Goal: Task Accomplishment & Management: Use online tool/utility

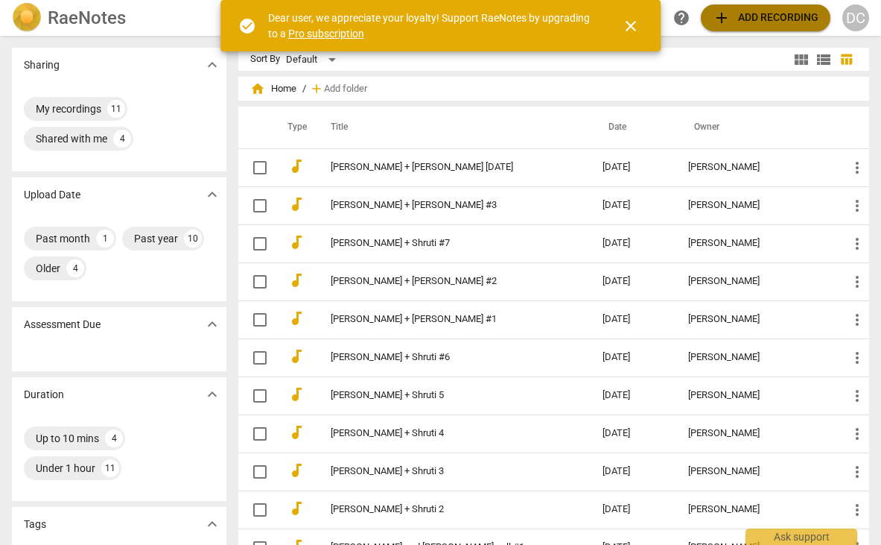
click at [777, 18] on span "add Add recording" at bounding box center [766, 18] width 106 height 18
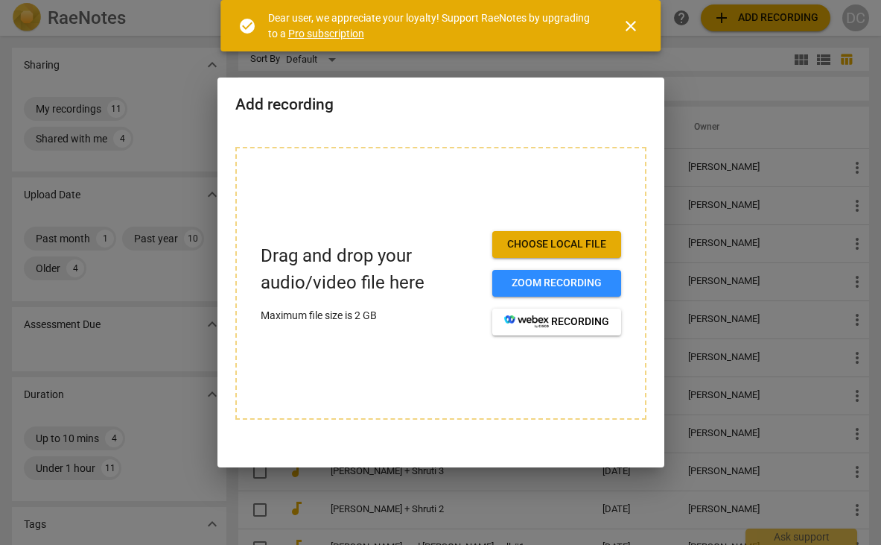
click at [574, 245] on span "Choose local file" at bounding box center [556, 244] width 105 height 15
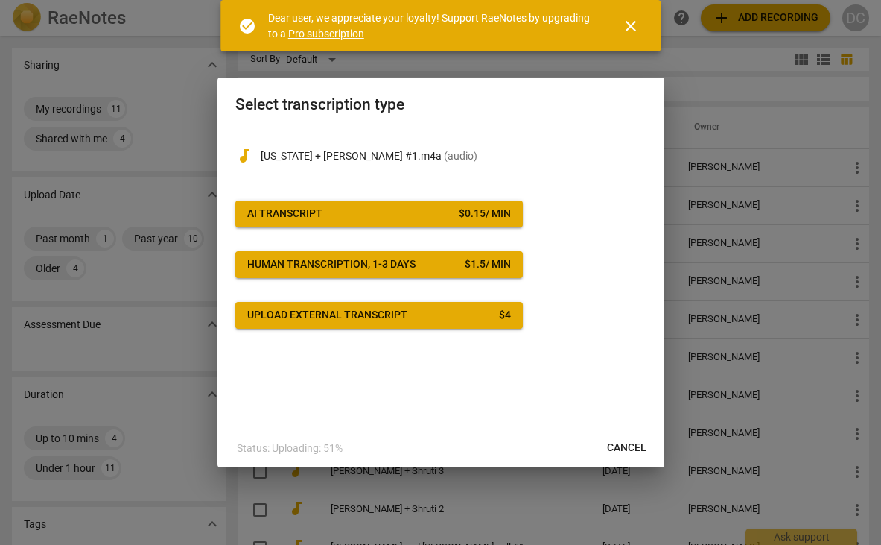
click at [369, 218] on span "AI Transcript $ 0.15 / min" at bounding box center [379, 213] width 264 height 15
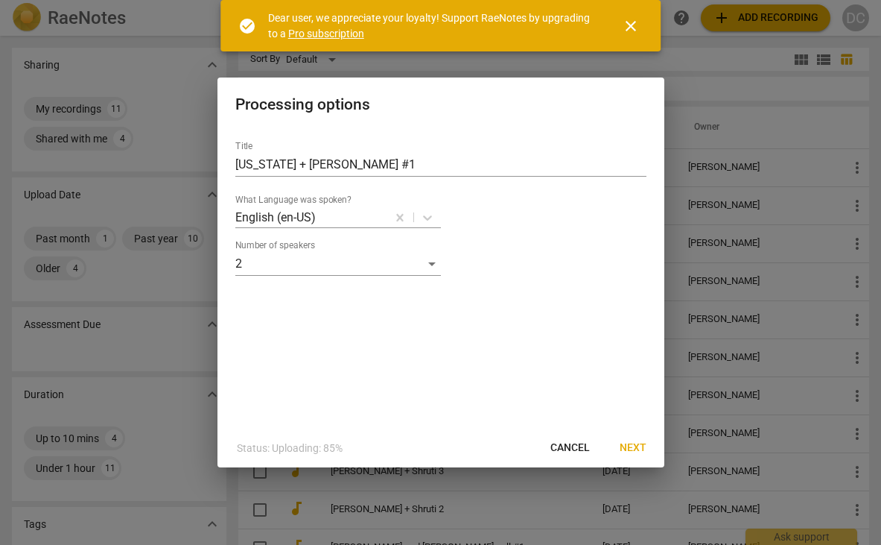
click at [632, 449] on span "Next" at bounding box center [633, 447] width 27 height 15
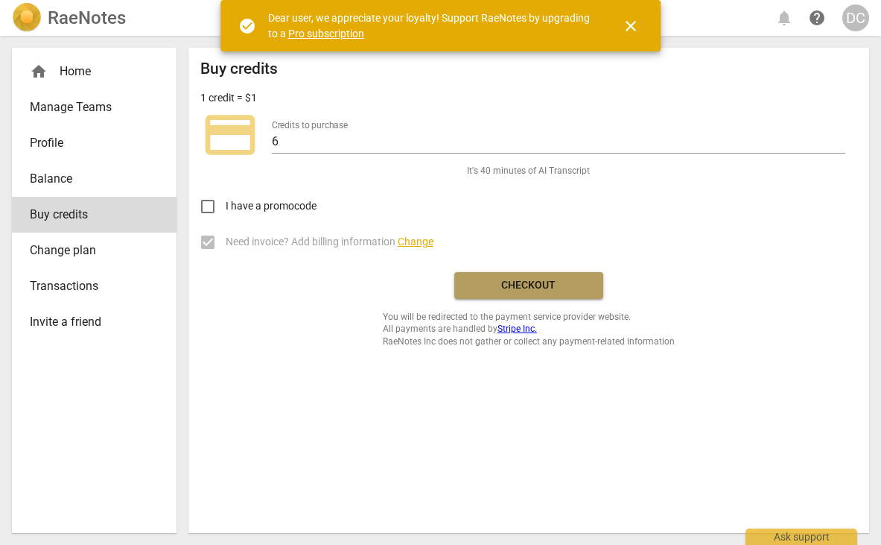
click at [537, 282] on span "Checkout" at bounding box center [528, 285] width 125 height 15
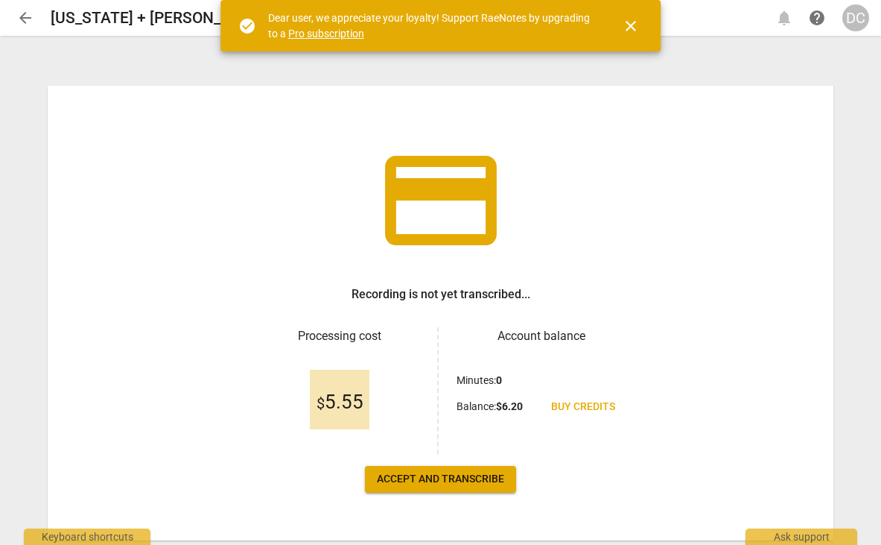
click at [636, 27] on span "close" at bounding box center [631, 26] width 18 height 18
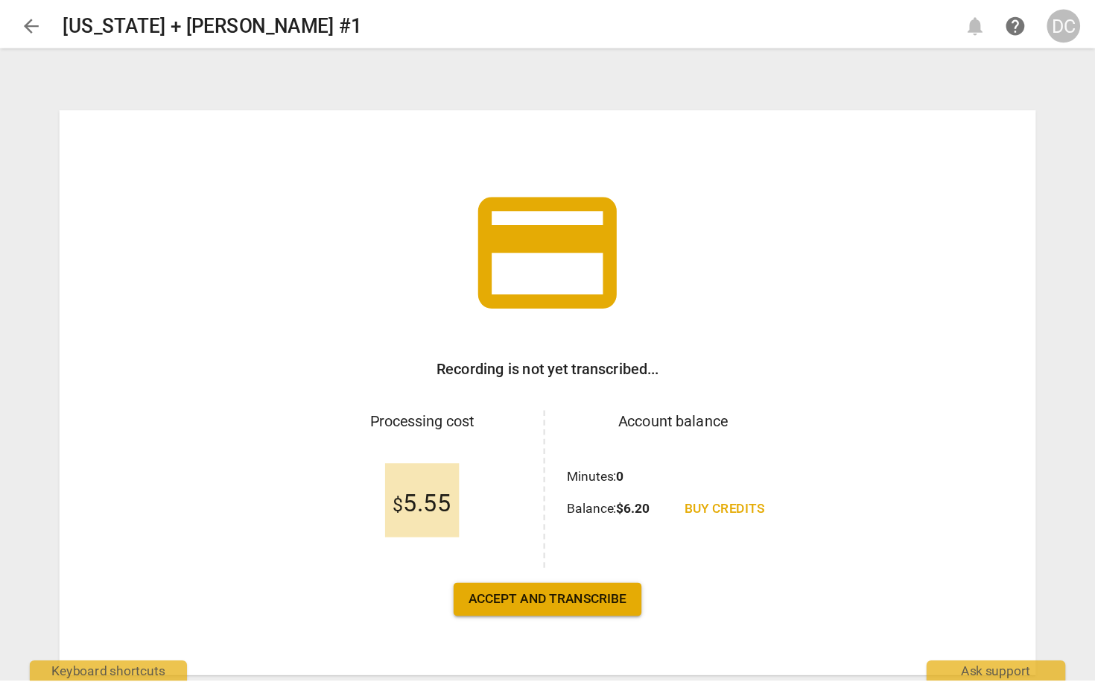
scroll to position [43, 0]
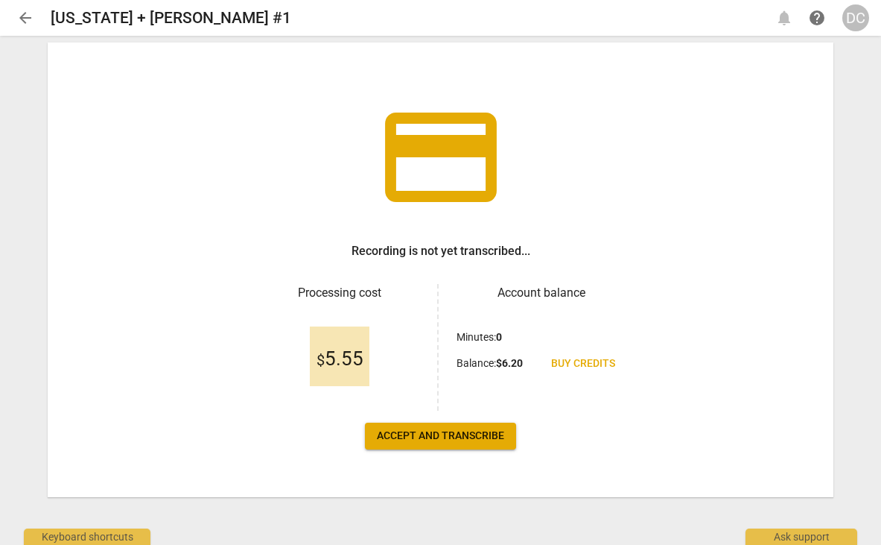
click at [459, 437] on span "Accept and transcribe" at bounding box center [440, 435] width 127 height 15
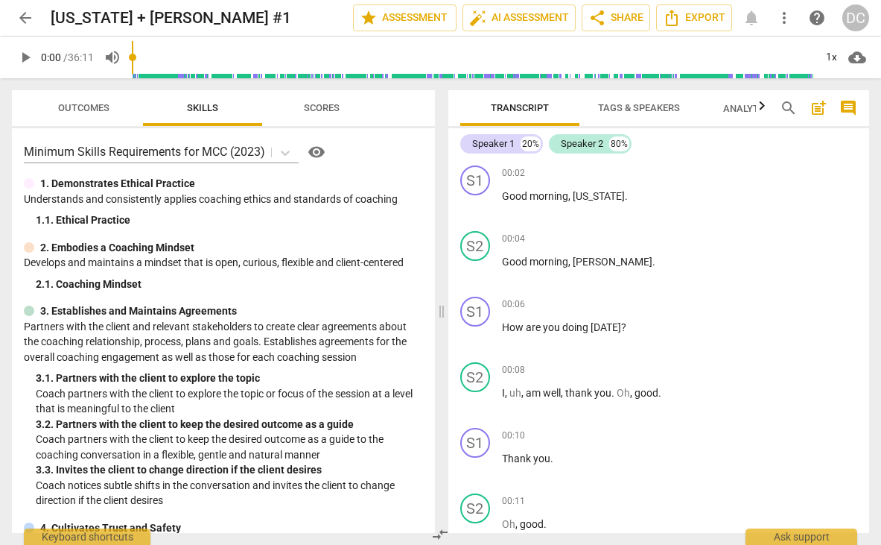
click at [627, 101] on span "Tags & Speakers" at bounding box center [639, 108] width 118 height 20
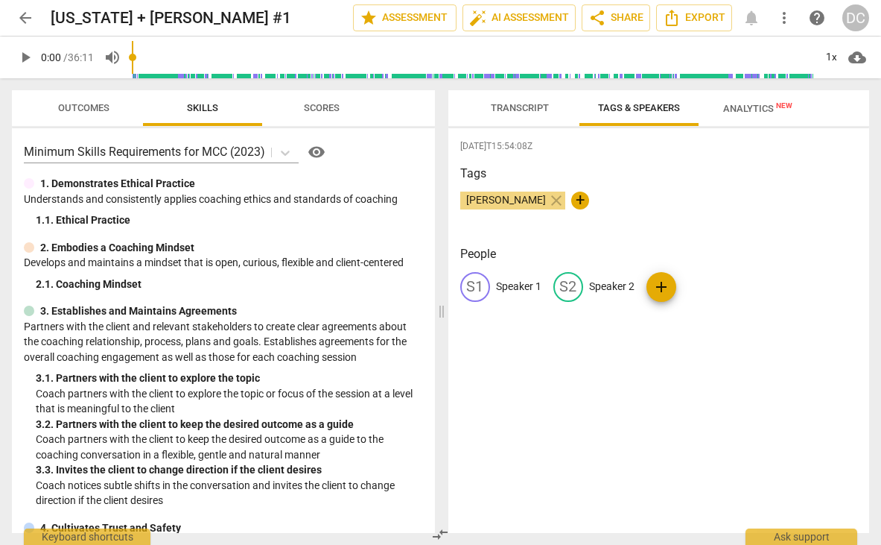
click at [522, 104] on span "Transcript" at bounding box center [520, 107] width 58 height 11
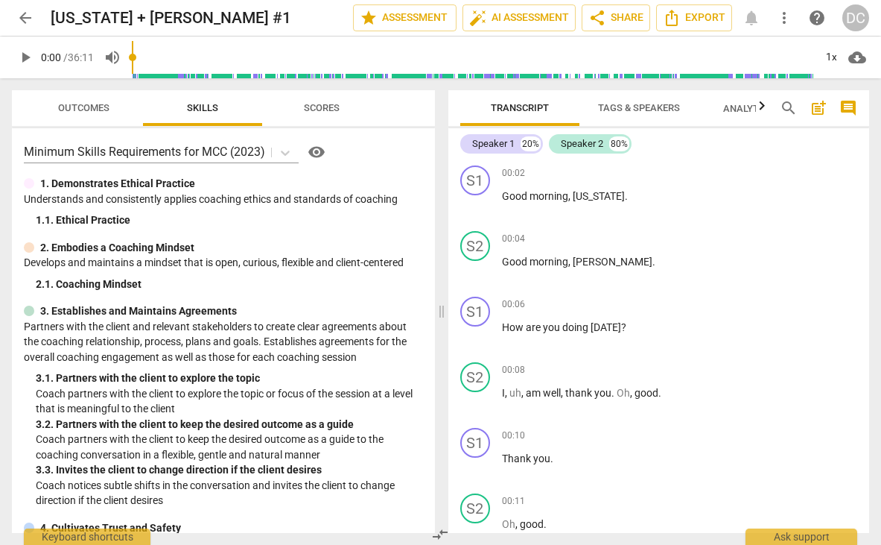
click at [655, 104] on span "Tags & Speakers" at bounding box center [639, 107] width 82 height 11
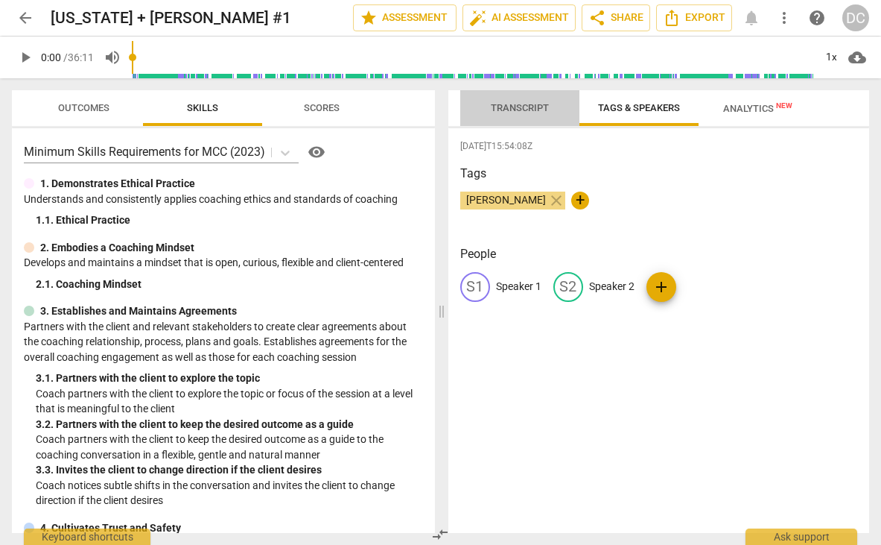
click at [520, 107] on span "Transcript" at bounding box center [520, 107] width 58 height 11
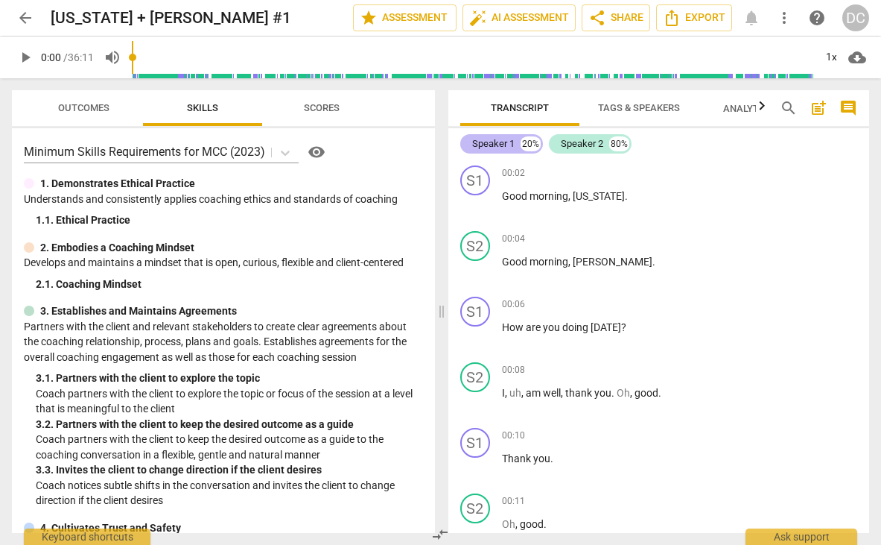
click at [492, 142] on div "Speaker 1" at bounding box center [493, 143] width 42 height 15
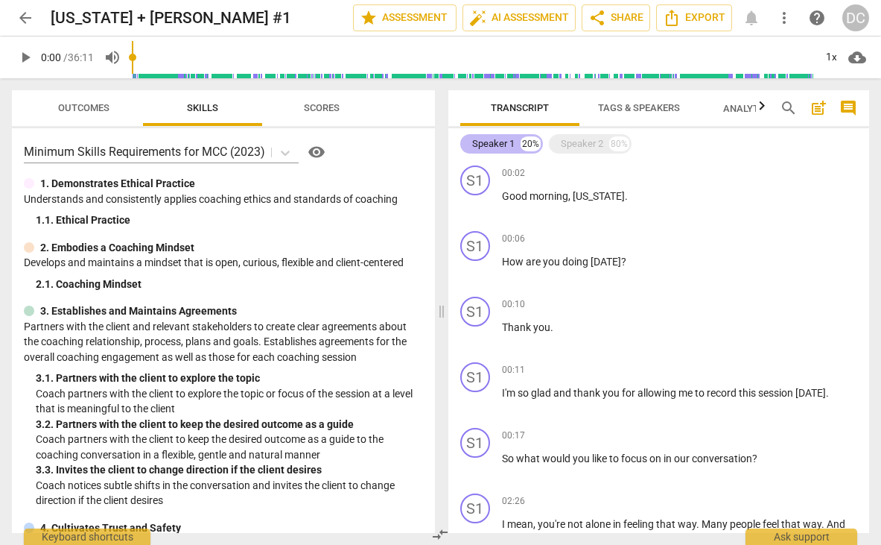
click at [492, 142] on div "Speaker 1" at bounding box center [493, 143] width 42 height 15
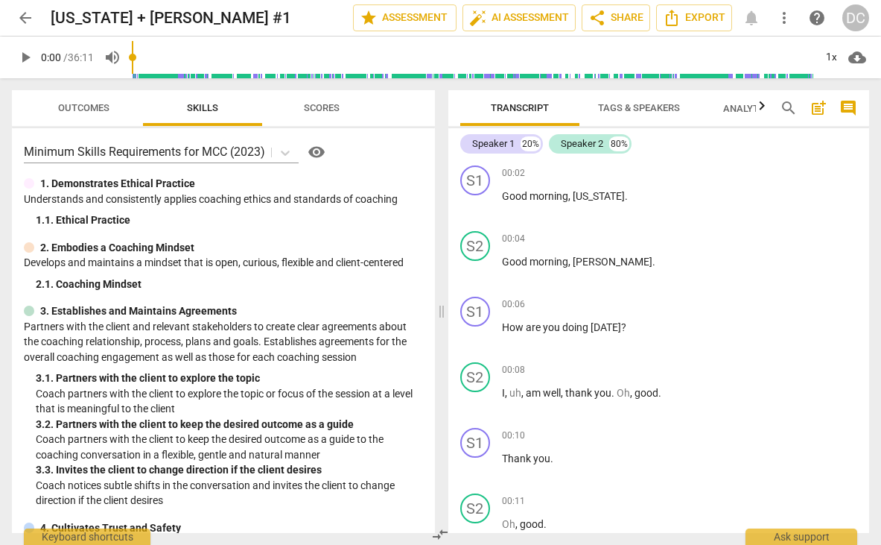
click at [626, 106] on span "Tags & Speakers" at bounding box center [639, 107] width 82 height 11
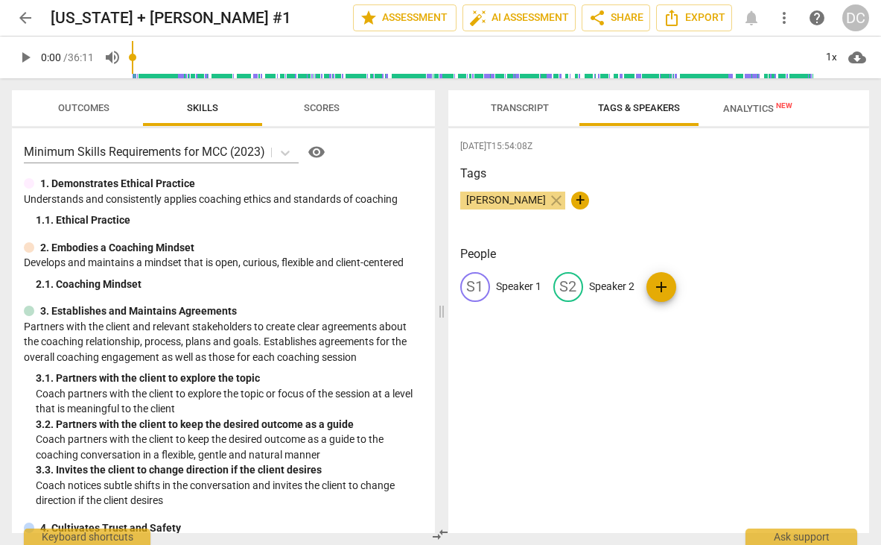
click at [511, 283] on p "Speaker 1" at bounding box center [518, 287] width 45 height 16
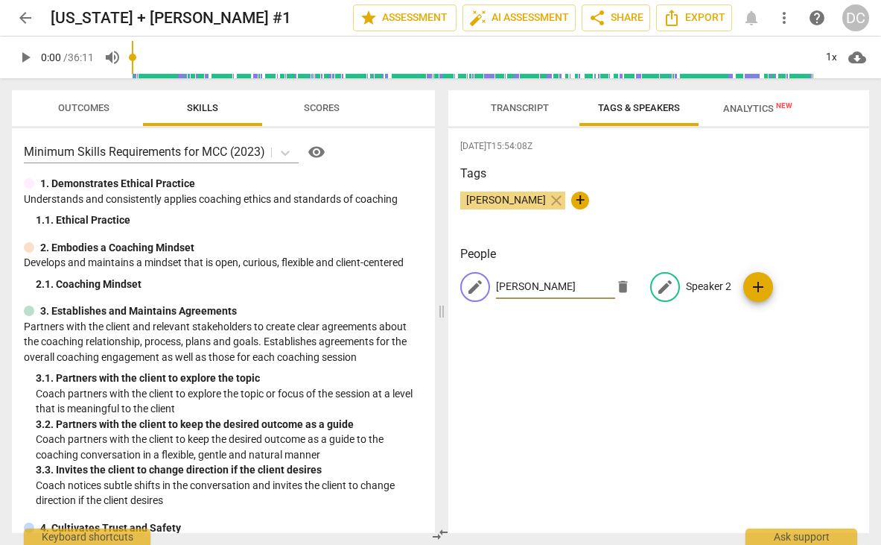
type input "Denise"
click at [708, 280] on p "Speaker 2" at bounding box center [708, 287] width 45 height 16
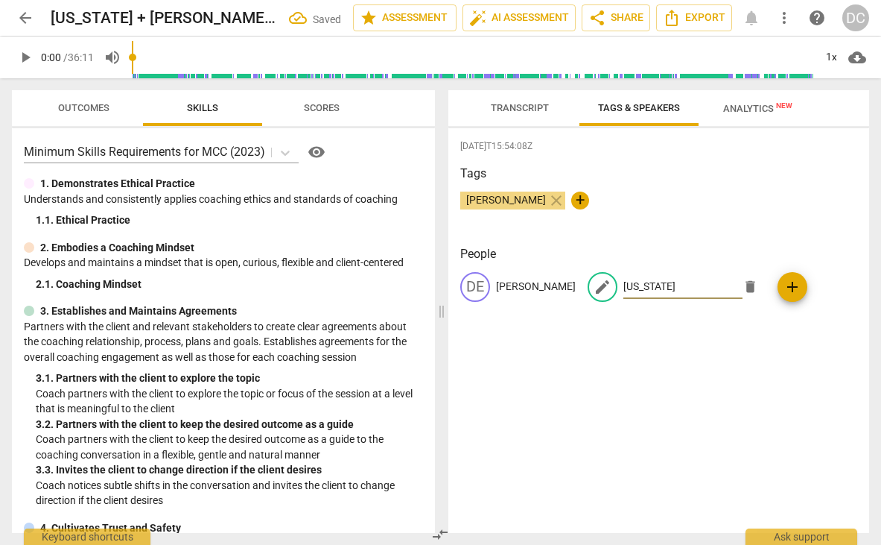
type input "Virginia"
click at [774, 378] on div "2025-08-22T15:54:08Z Tags Denise Csaky close + People DE Denise edit Virginia d…" at bounding box center [660, 330] width 422 height 405
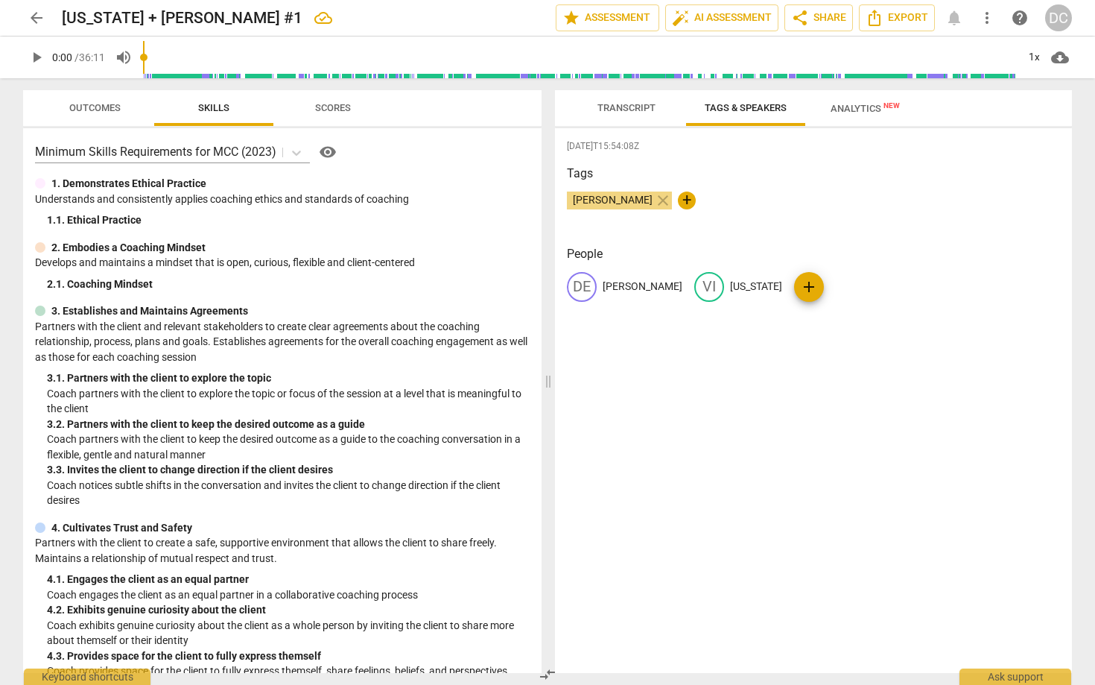
click at [345, 107] on span "Scores" at bounding box center [333, 107] width 36 height 11
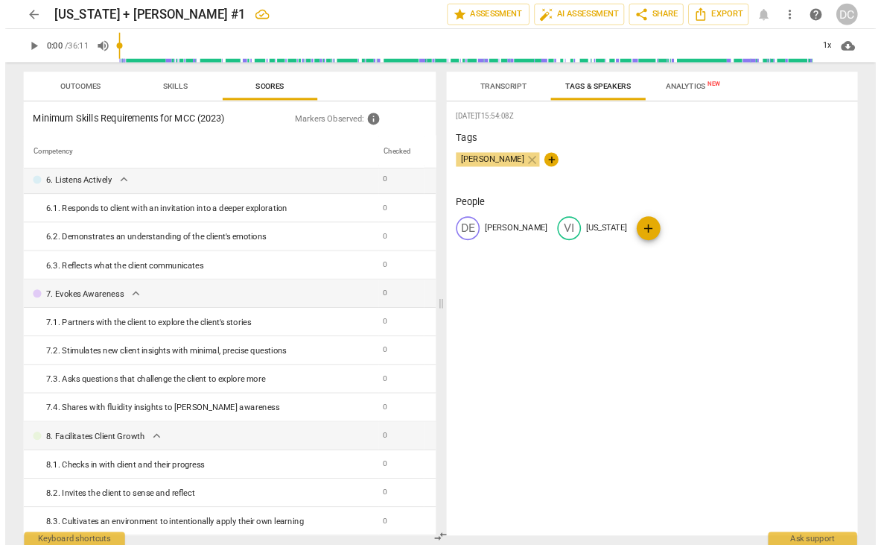
scroll to position [0, 0]
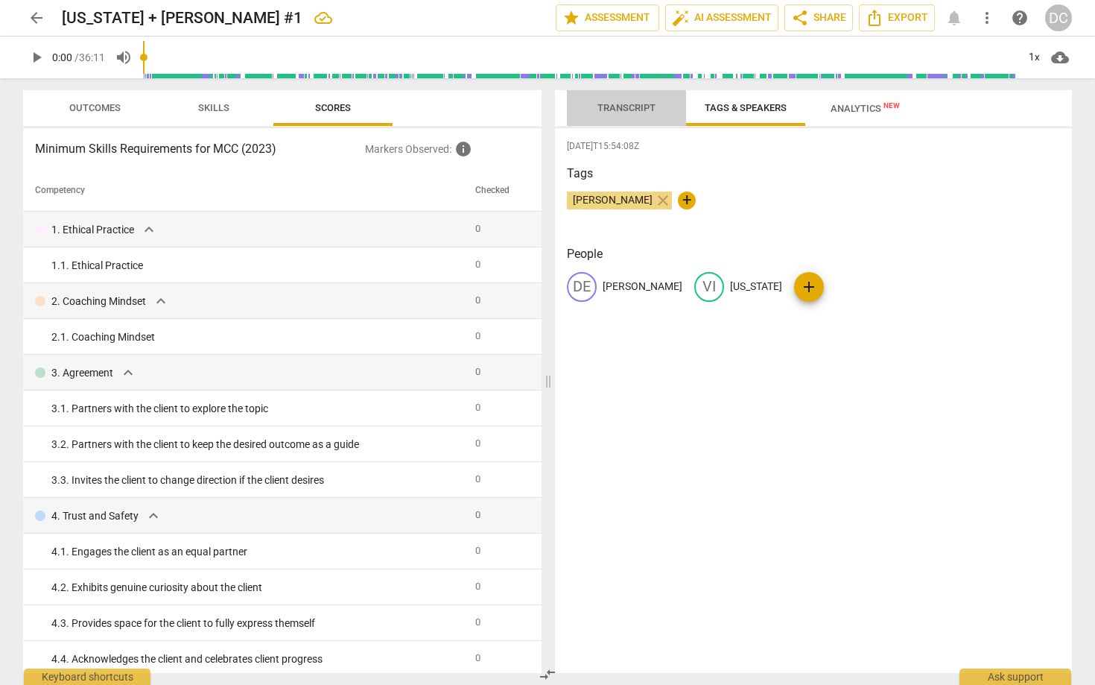
click at [631, 115] on span "Transcript" at bounding box center [627, 108] width 94 height 20
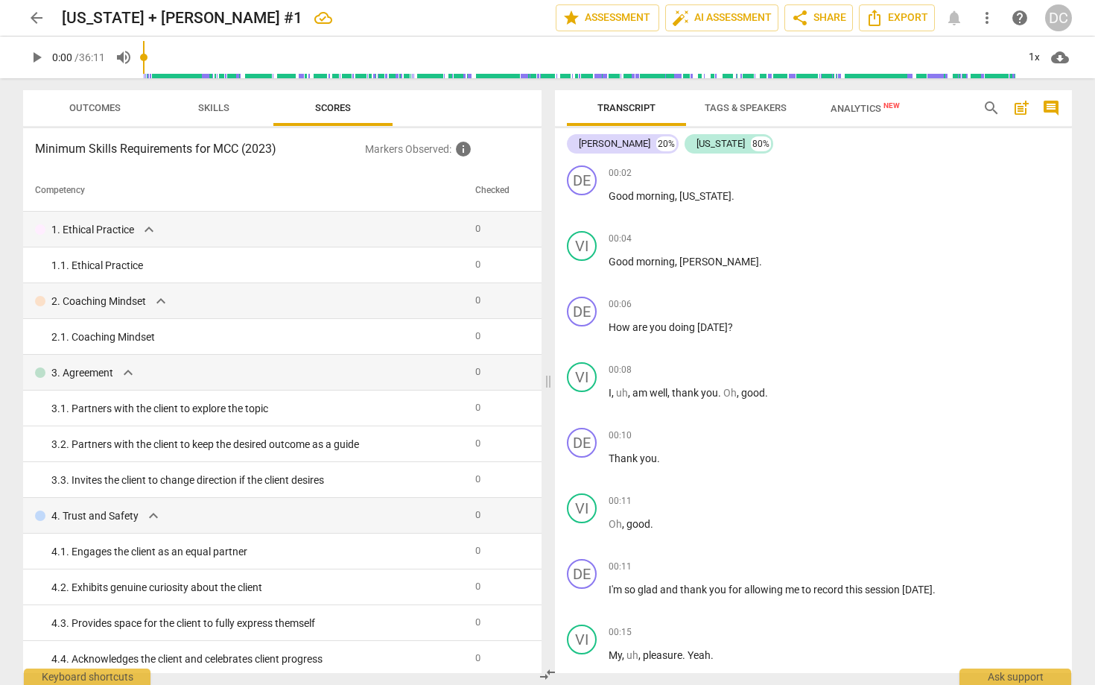
click at [825, 0] on div "arrow_back Virginia + Denise #1 edit star Assessment auto_fix_high AI Assessmen…" at bounding box center [547, 18] width 1071 height 36
click at [825, 17] on span "share Share" at bounding box center [818, 18] width 55 height 18
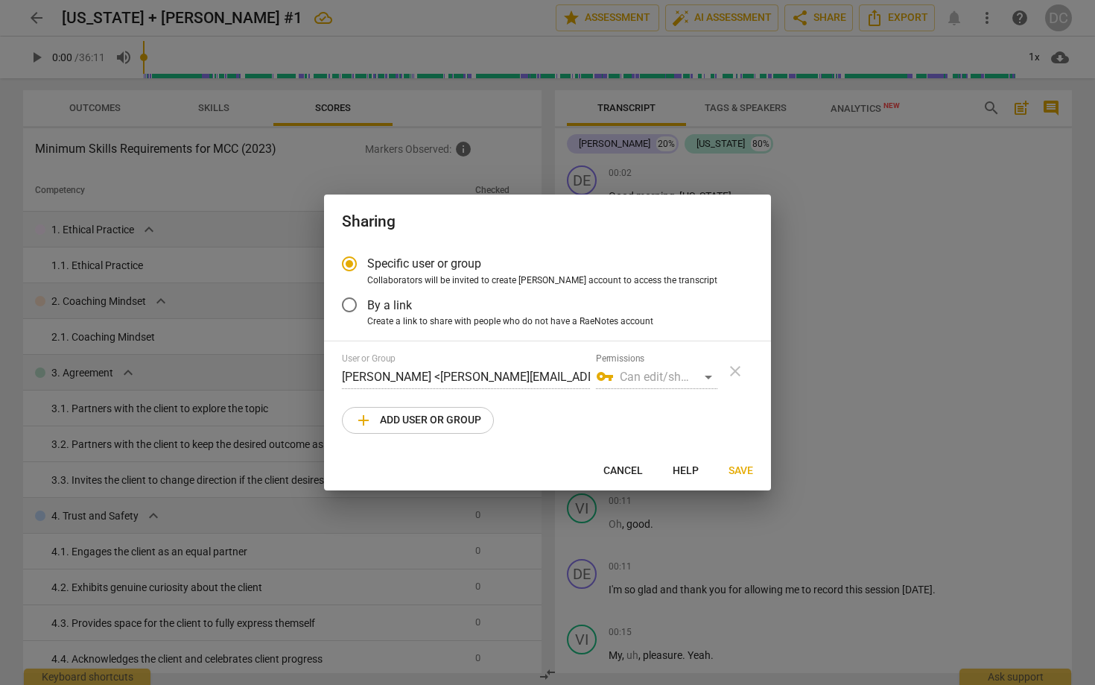
click at [449, 416] on span "add Add user or group" at bounding box center [418, 420] width 127 height 18
radio input "false"
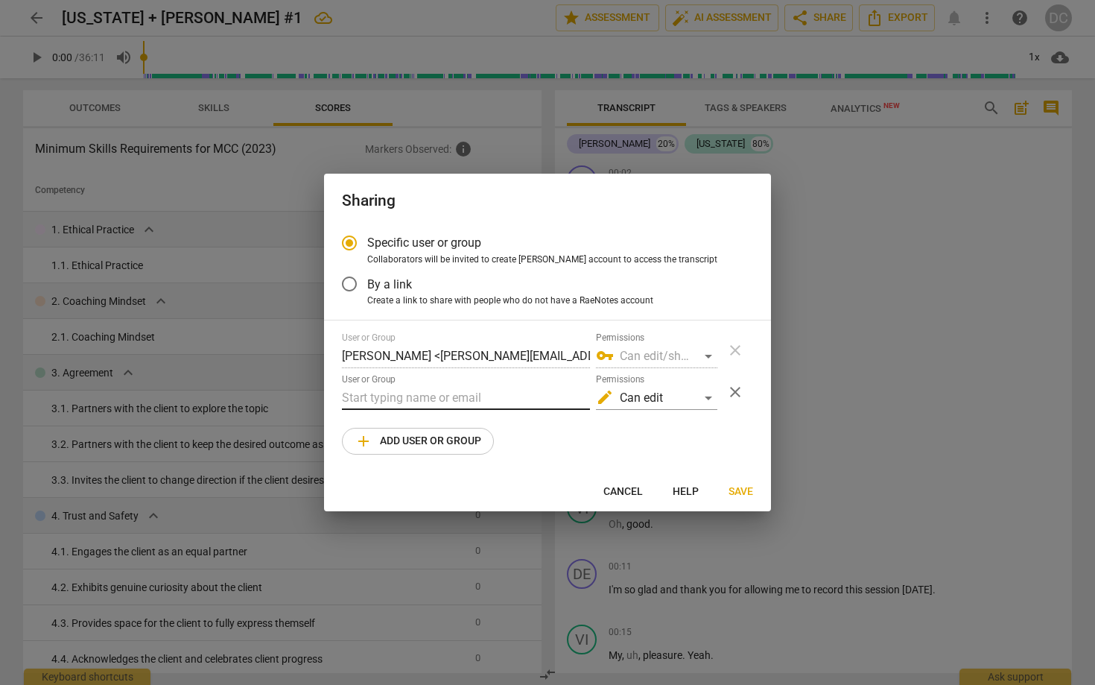
click at [432, 393] on input "text" at bounding box center [466, 398] width 248 height 24
type input "Amy@amycoach.com"
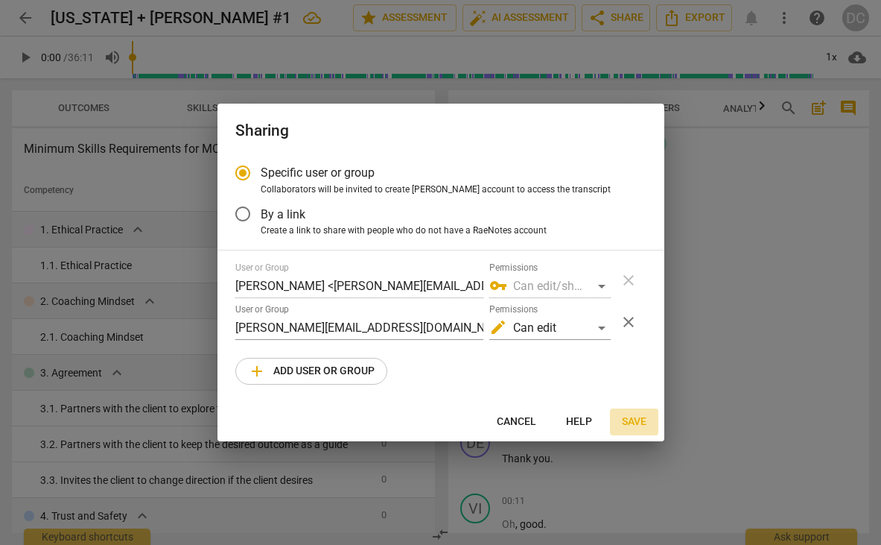
click at [632, 422] on span "Save" at bounding box center [634, 421] width 25 height 15
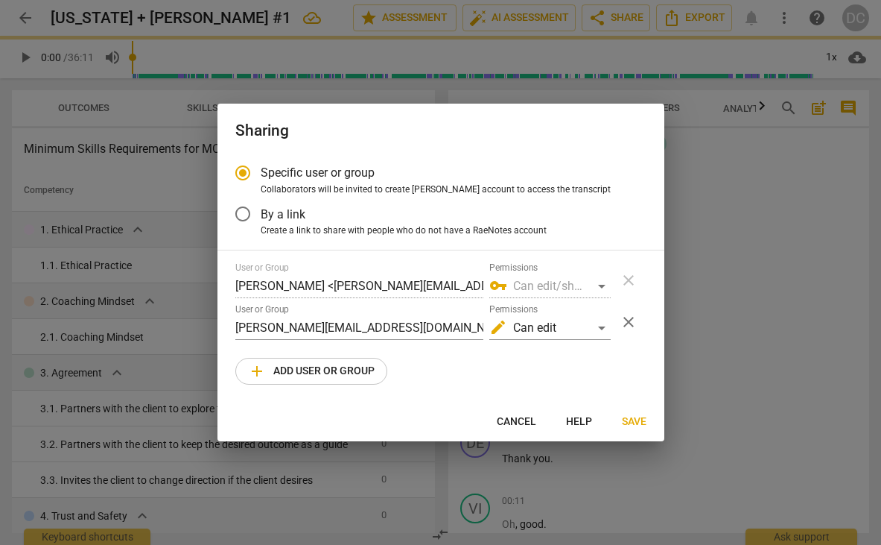
radio input "false"
type input "Amy Warshawsky <amy@amycoach.com>"
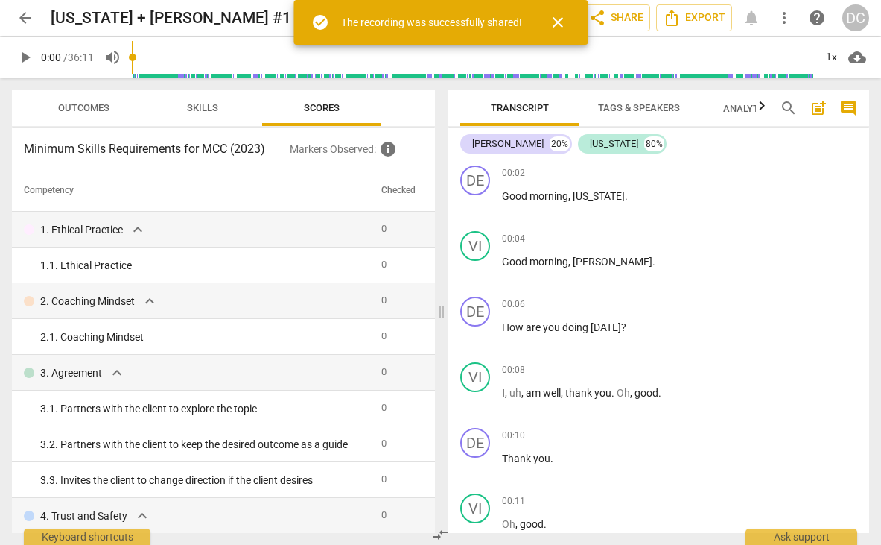
click at [859, 58] on span "cloud_download" at bounding box center [858, 57] width 18 height 18
click at [827, 58] on li "Download audio" at bounding box center [815, 57] width 110 height 36
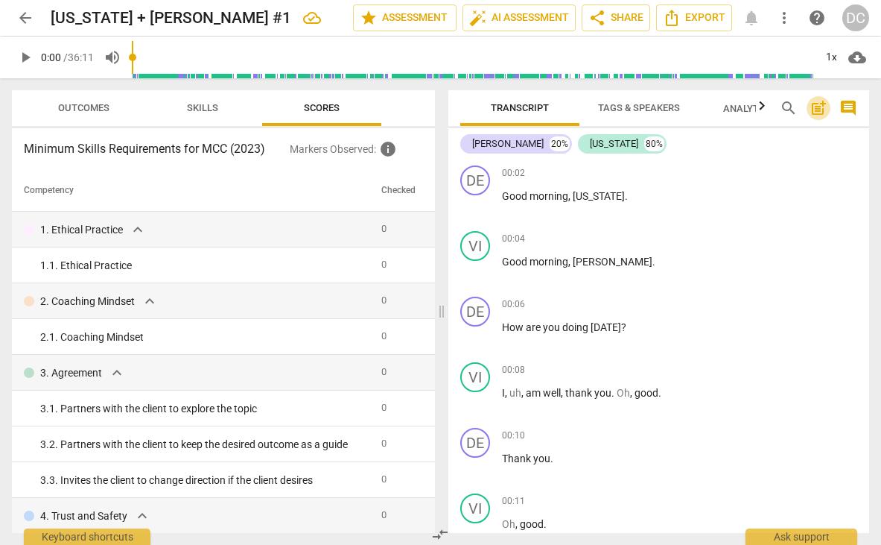
click at [823, 113] on span "post_add" at bounding box center [819, 108] width 18 height 18
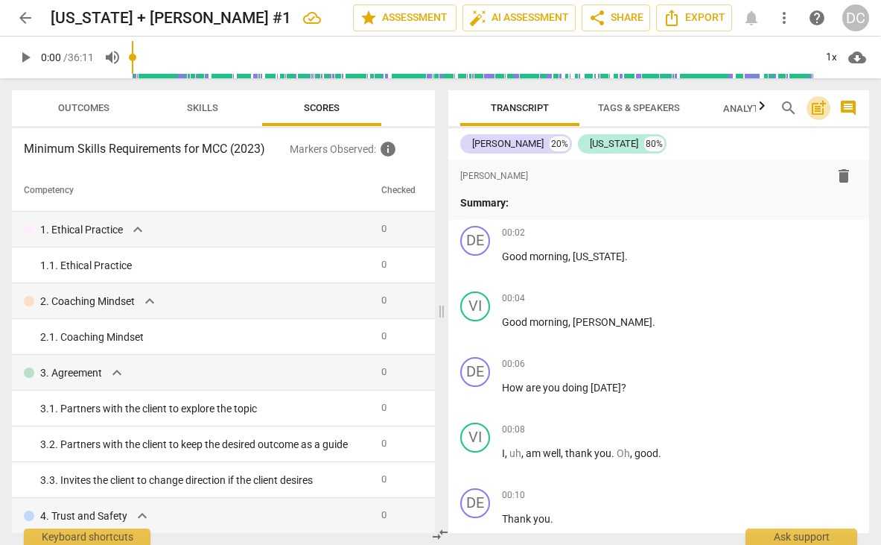
click at [823, 113] on span "post_add" at bounding box center [819, 108] width 18 height 18
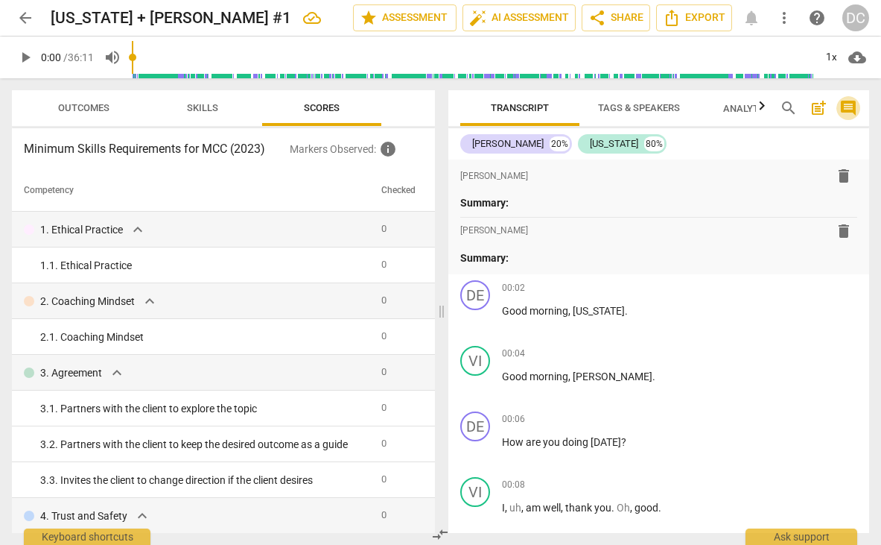
click at [852, 107] on span "comment" at bounding box center [849, 108] width 18 height 18
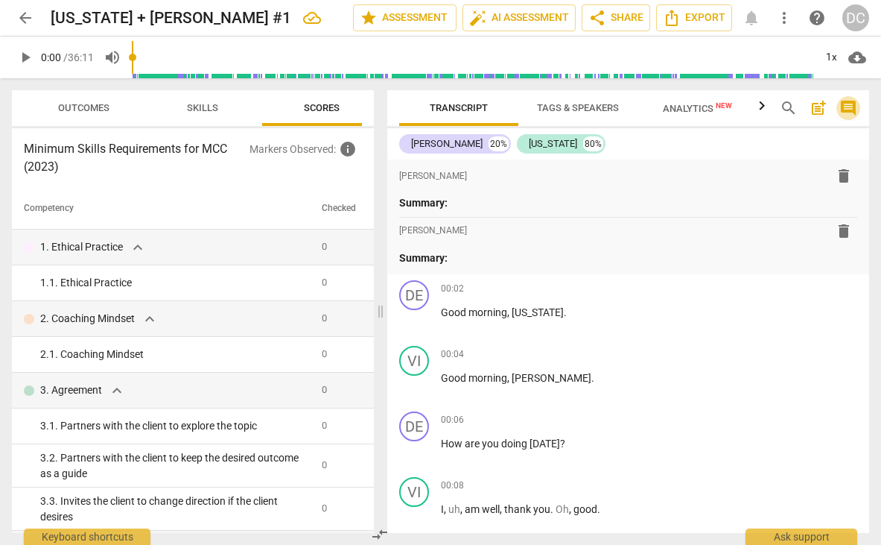
click at [852, 107] on span "comment" at bounding box center [849, 108] width 18 height 18
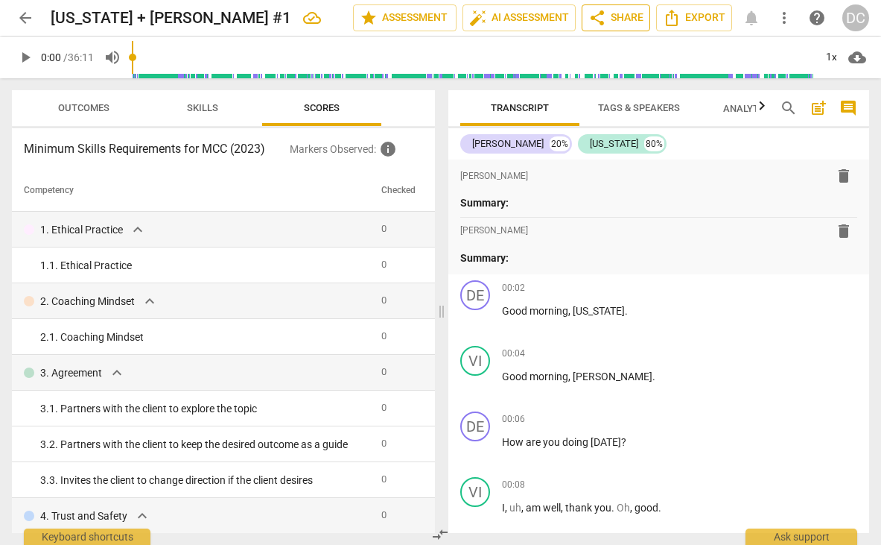
click at [635, 15] on span "share Share" at bounding box center [616, 18] width 55 height 18
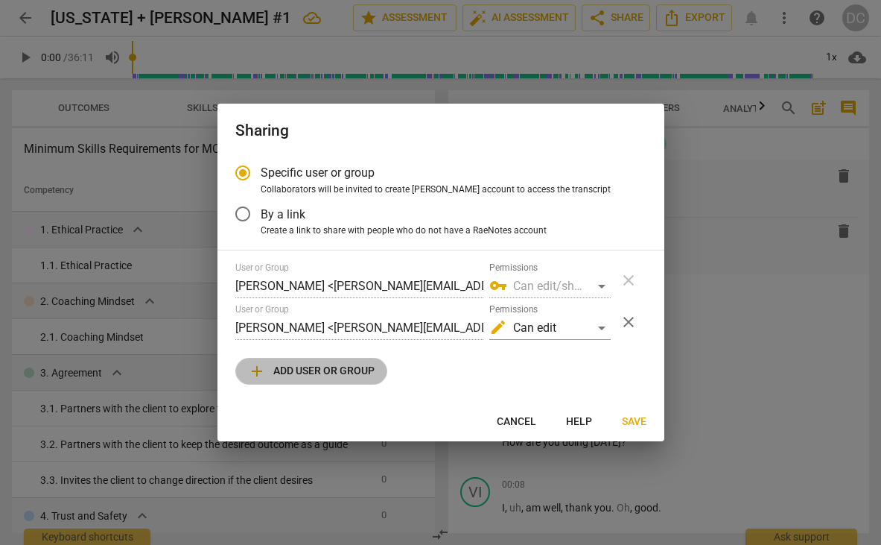
click at [308, 373] on span "add Add user or group" at bounding box center [311, 371] width 127 height 18
radio input "false"
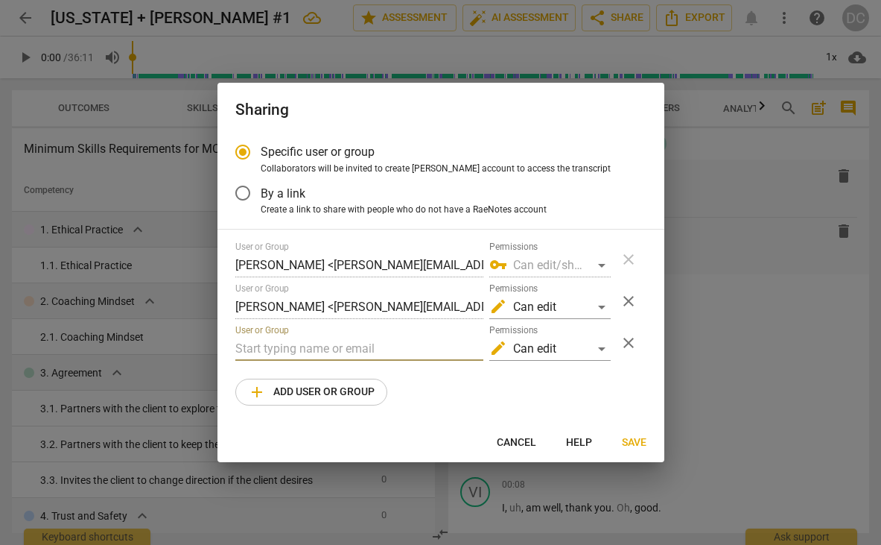
click at [298, 349] on input "text" at bounding box center [359, 349] width 248 height 24
paste input "hurdonv@gmail.com"
type input "hurdonv@gmail.com"
click at [444, 408] on div "Specific user or group Collaborators will be invited to create RaeNotes account…" at bounding box center [441, 278] width 447 height 289
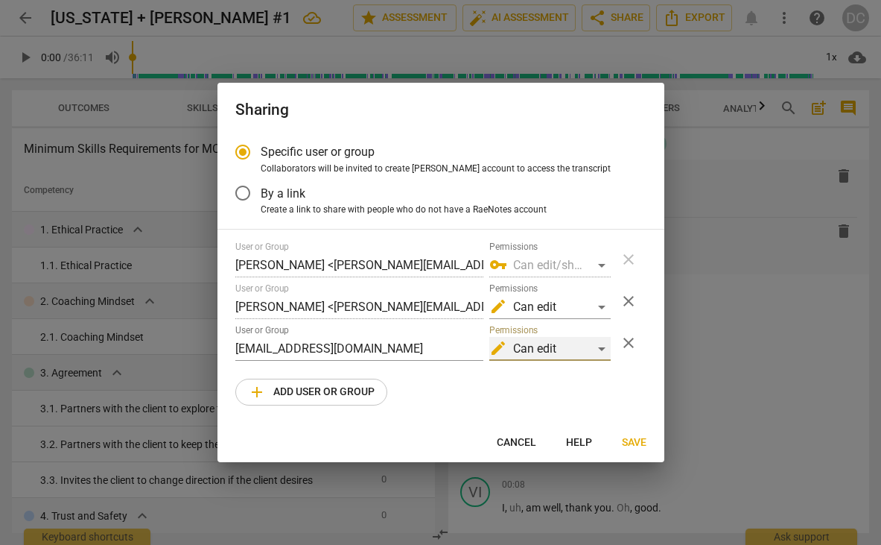
click at [601, 347] on div "edit Can edit" at bounding box center [549, 349] width 121 height 24
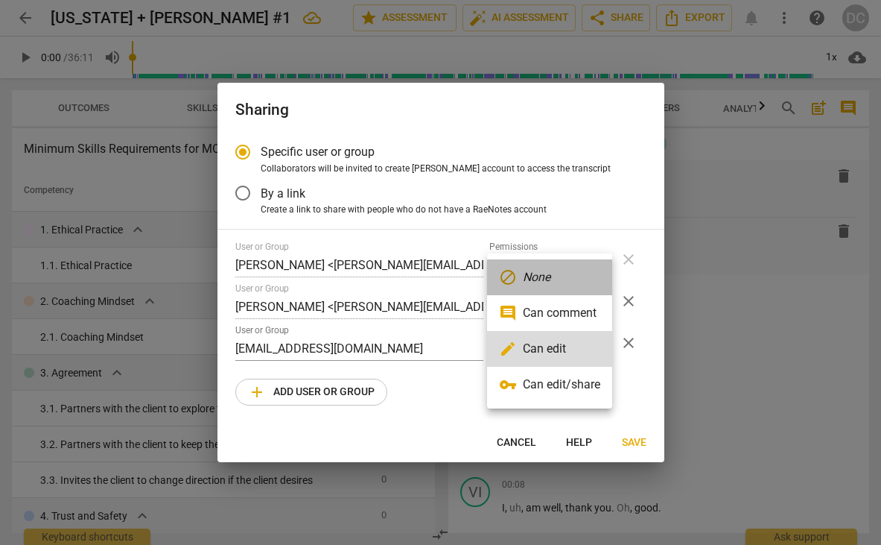
click at [566, 273] on li "block None" at bounding box center [549, 277] width 125 height 36
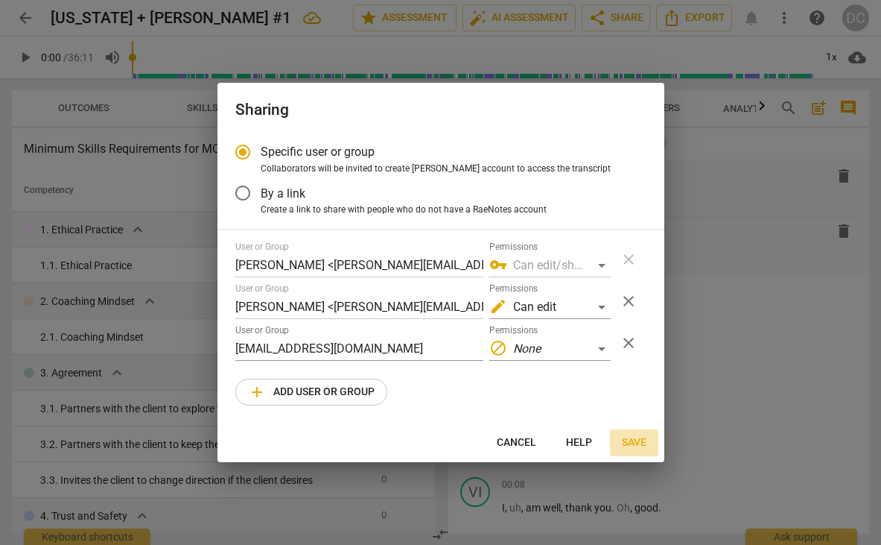
click at [633, 435] on span "Save" at bounding box center [634, 442] width 25 height 15
radio input "false"
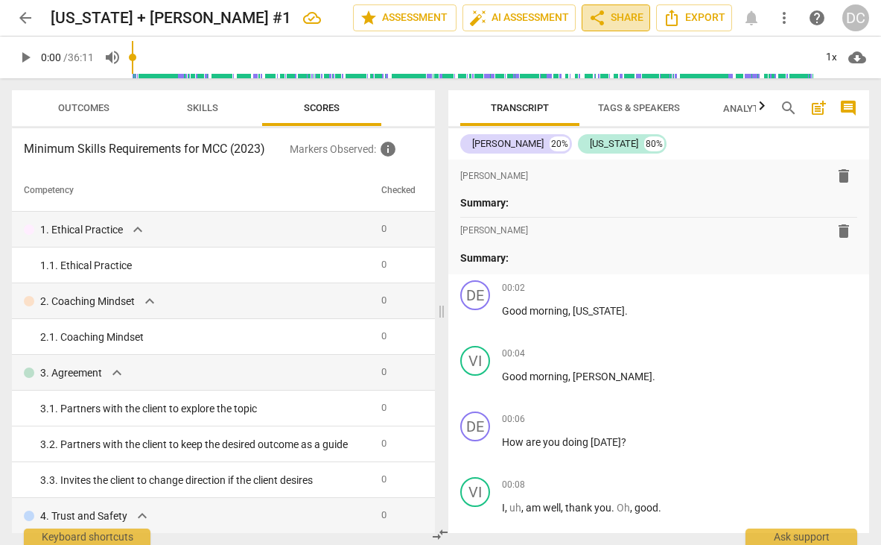
click at [621, 21] on span "share Share" at bounding box center [616, 18] width 55 height 18
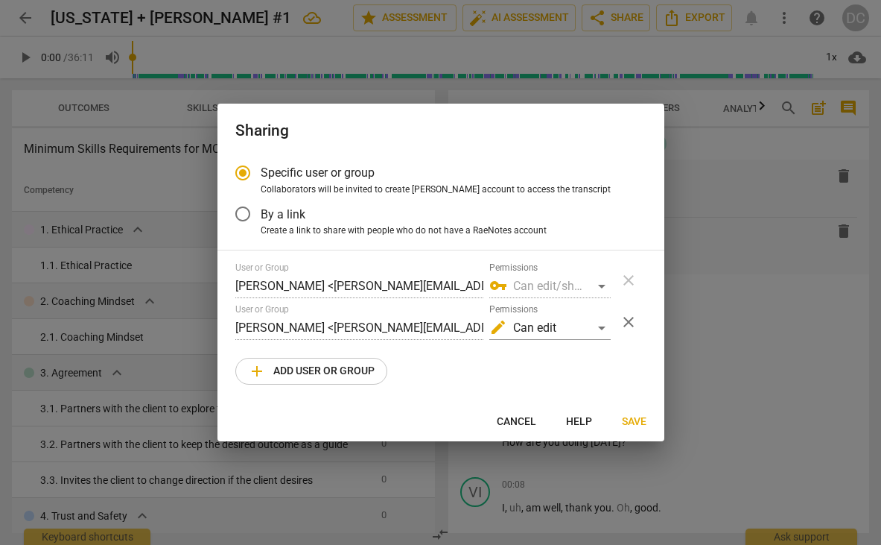
click at [281, 371] on span "add Add user or group" at bounding box center [311, 371] width 127 height 18
radio input "false"
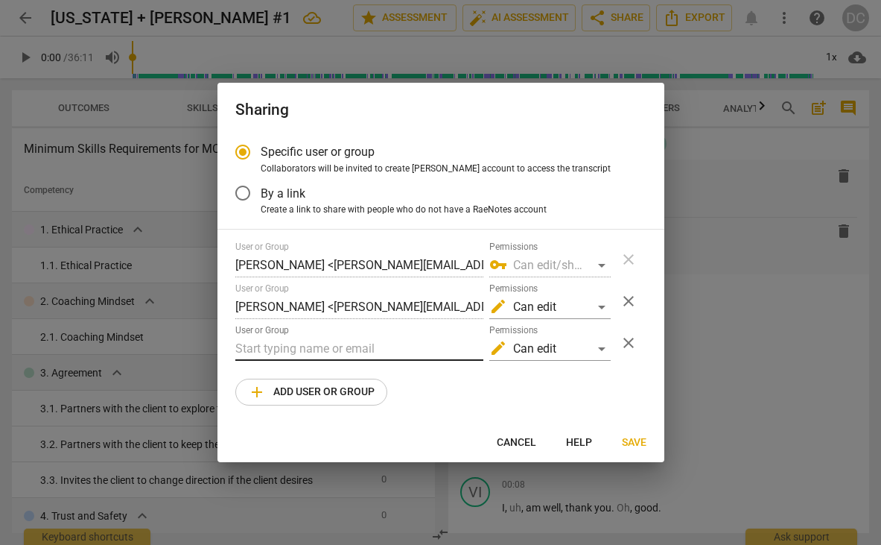
click at [281, 346] on input "text" at bounding box center [359, 349] width 248 height 24
paste input "hurdonv@gmail.com"
type input "hurdonv@gmail.com"
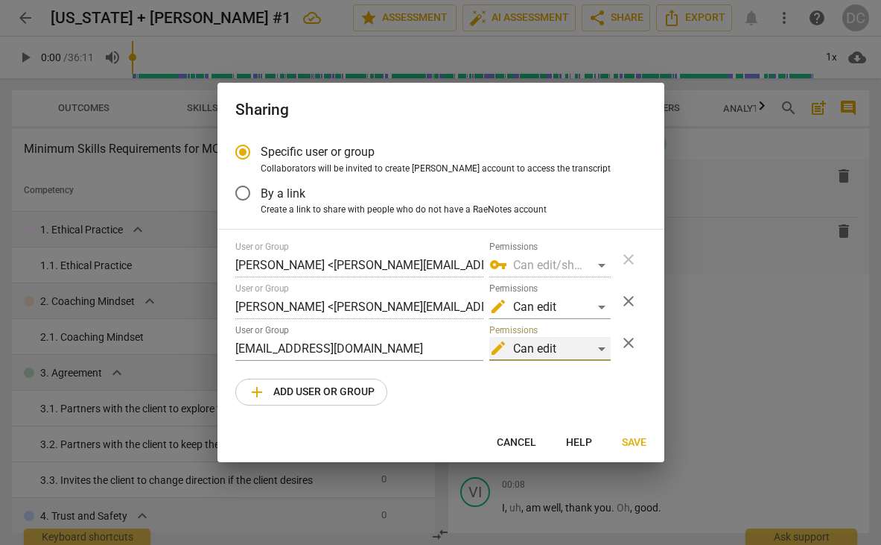
click at [596, 339] on div "edit Can edit" at bounding box center [549, 349] width 121 height 24
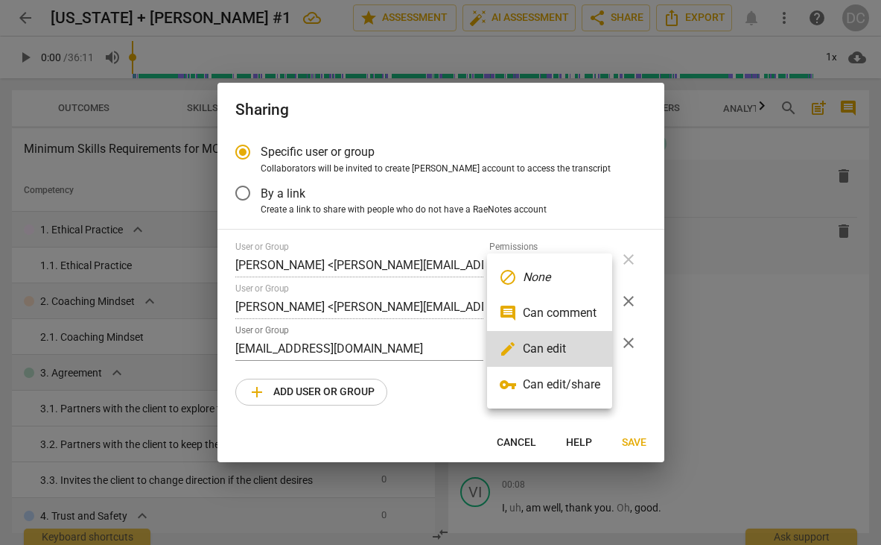
click at [507, 446] on div at bounding box center [440, 272] width 881 height 545
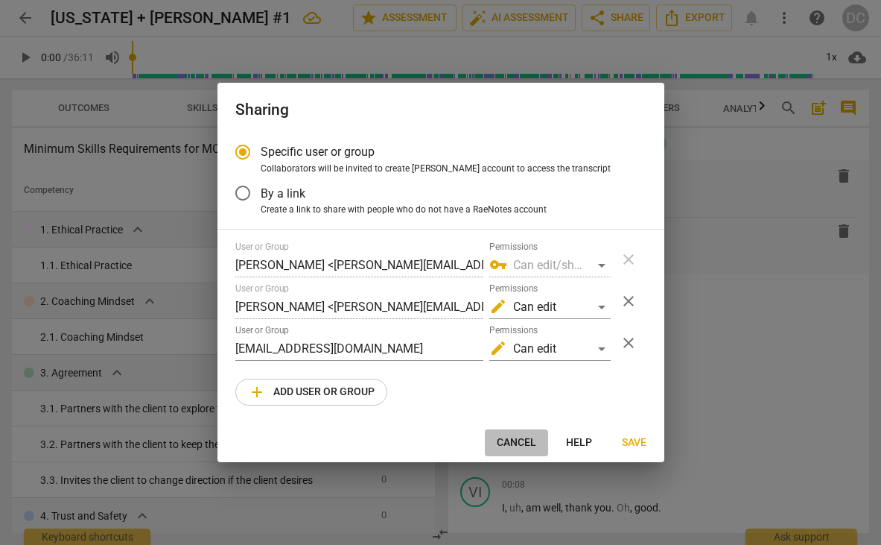
click at [509, 436] on span "Cancel" at bounding box center [516, 442] width 39 height 15
radio input "false"
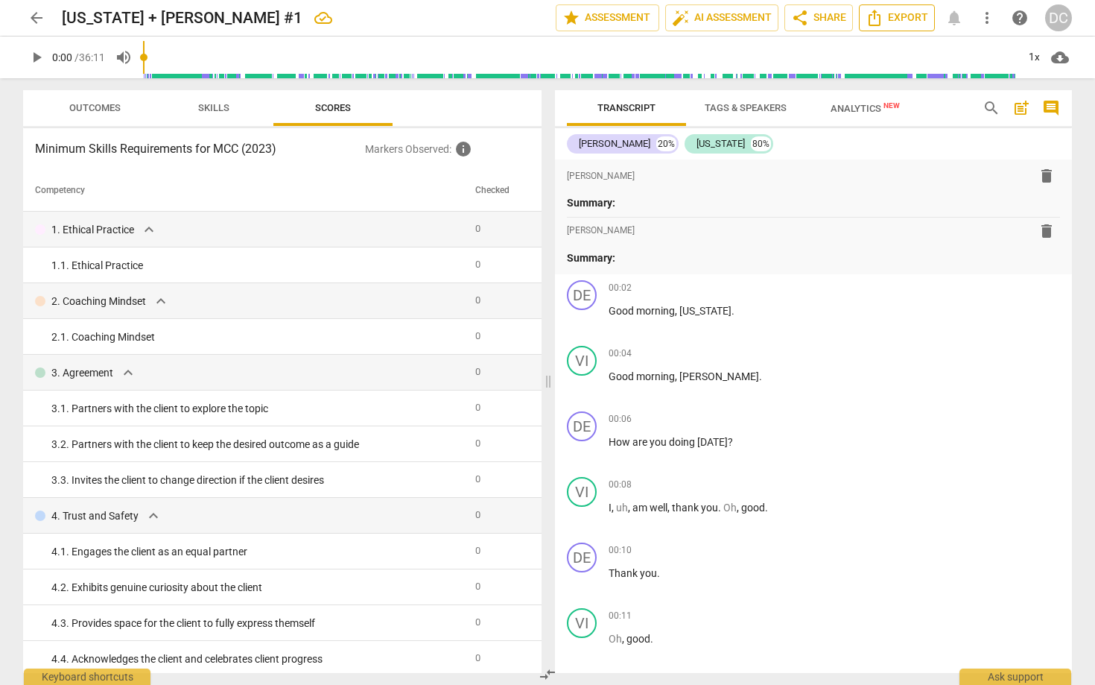
click at [881, 16] on span "Export" at bounding box center [897, 18] width 63 height 18
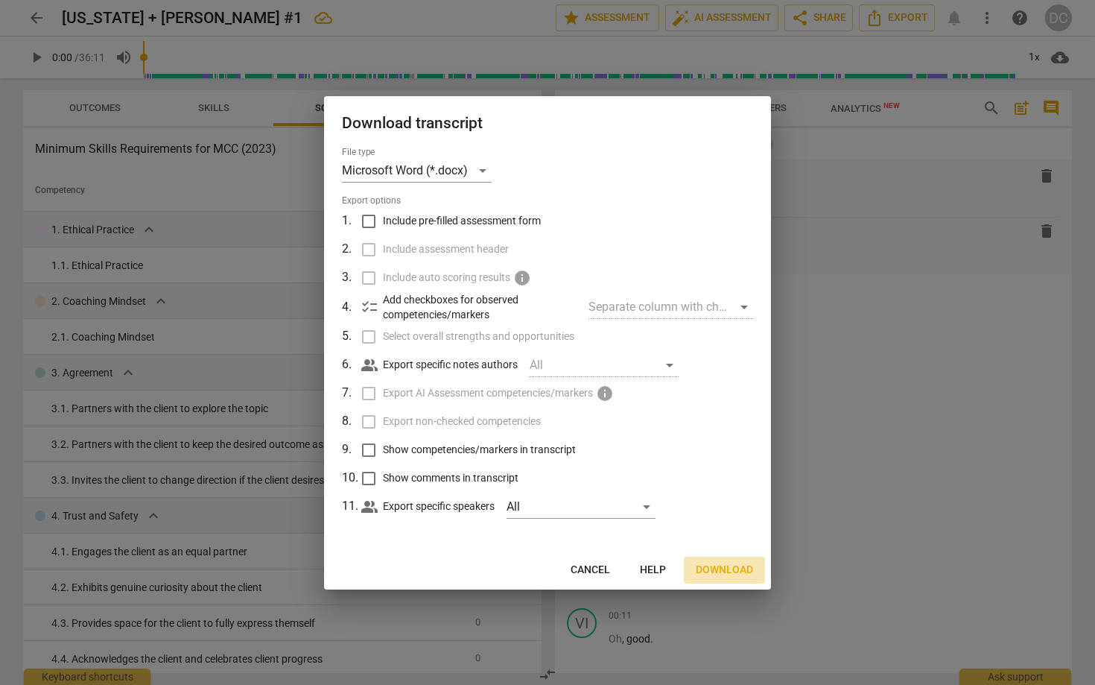
click at [724, 544] on span "Download" at bounding box center [724, 570] width 57 height 15
